Goal: Information Seeking & Learning: Find specific fact

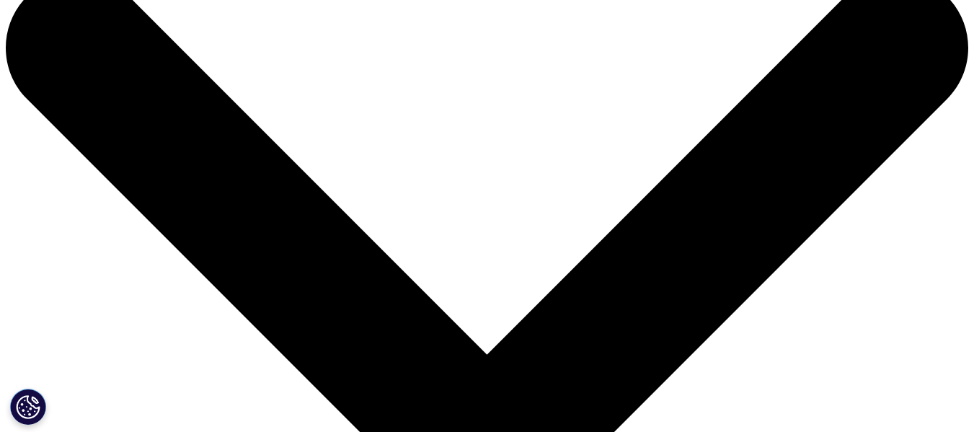
scroll to position [14, 0]
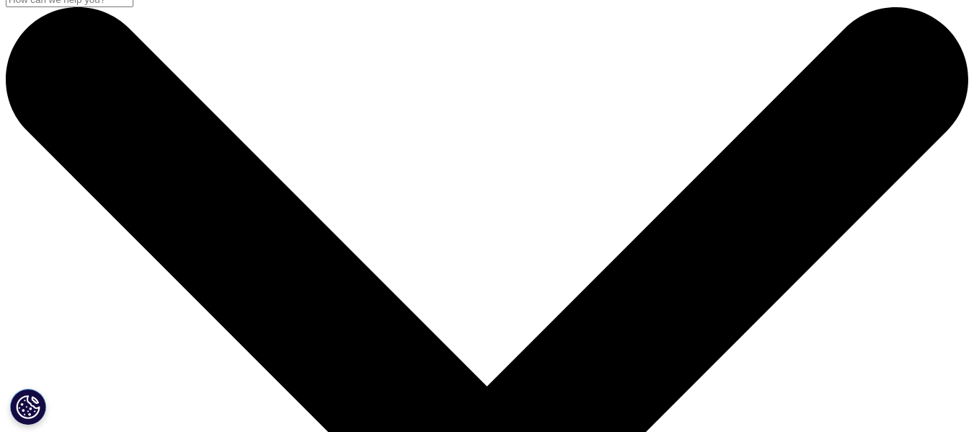
drag, startPoint x: 984, startPoint y: 250, endPoint x: 984, endPoint y: 46, distance: 204.0
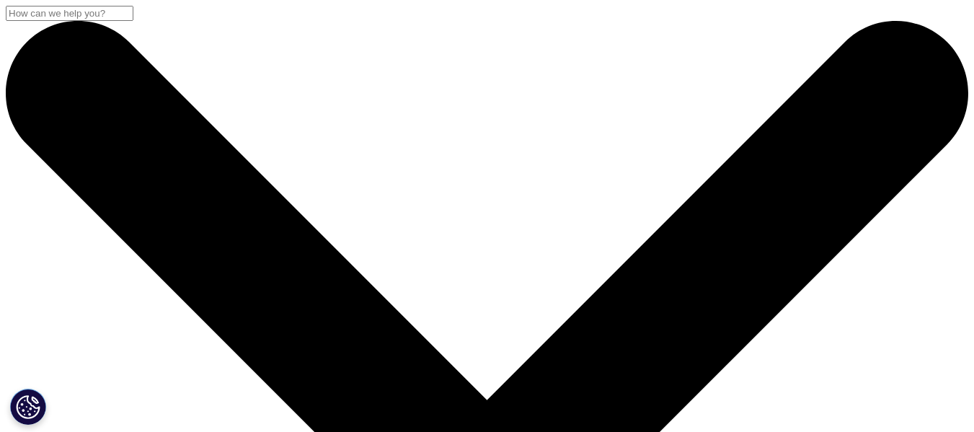
click at [133, 21] on input "Search" at bounding box center [70, 13] width 128 height 15
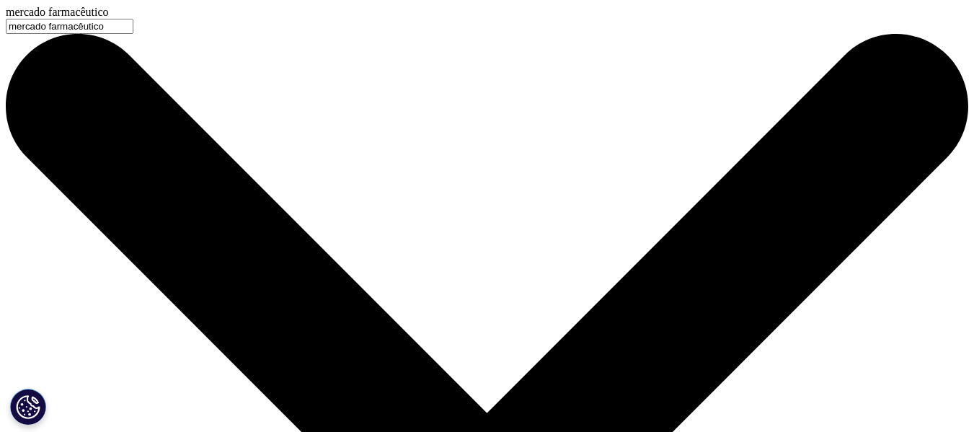
type input "[PERSON_NAME] farmacêutico"
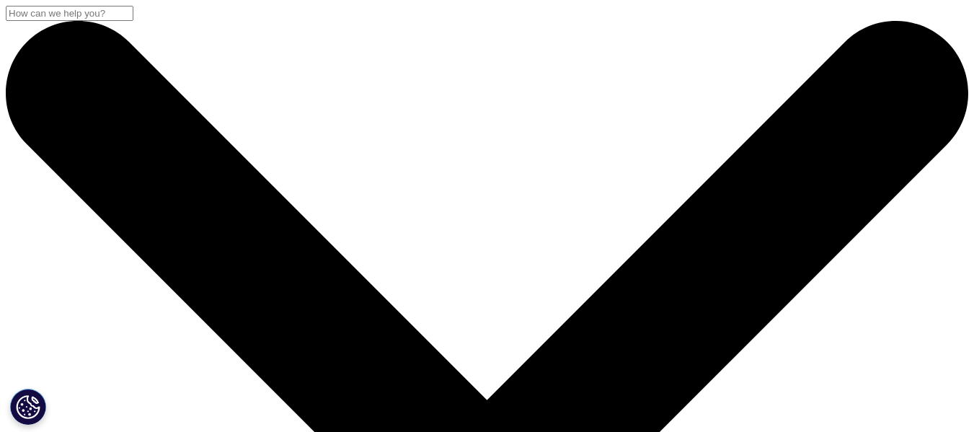
drag, startPoint x: 249, startPoint y: 231, endPoint x: 74, endPoint y: 219, distance: 176.3
type input "[PERSON_NAME] farmacêutico"
